Goal: Transaction & Acquisition: Purchase product/service

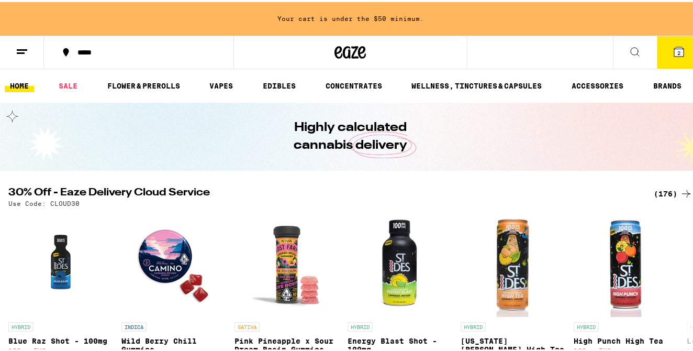
click at [629, 52] on icon at bounding box center [635, 49] width 13 height 13
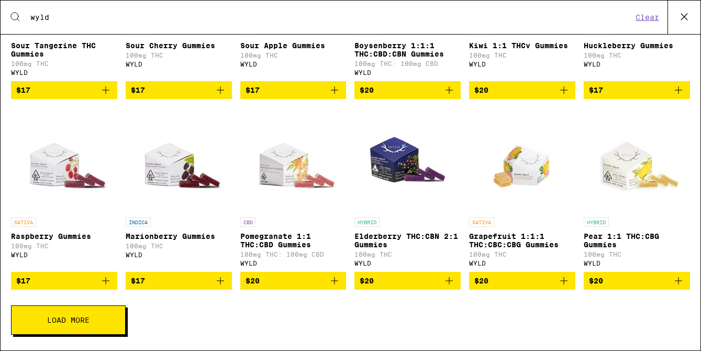
scroll to position [313, 0]
type input "wyld"
